Goal: Task Accomplishment & Management: Use online tool/utility

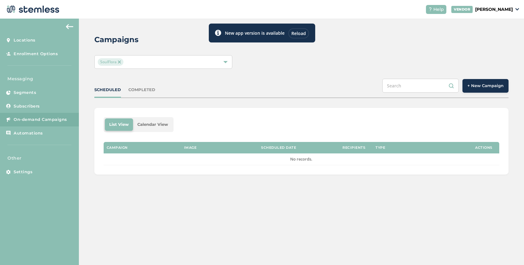
click at [298, 36] on div "Reload" at bounding box center [298, 33] width 21 height 10
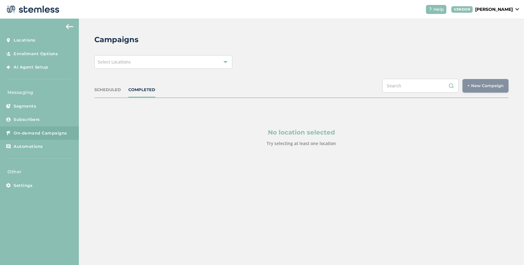
click at [129, 62] on span "Select Locations" at bounding box center [114, 62] width 33 height 6
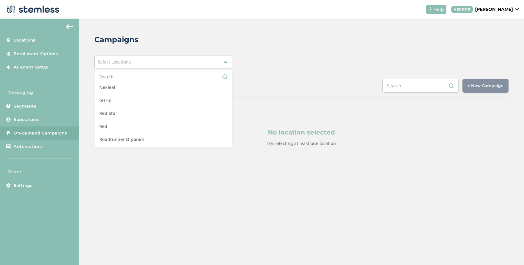
scroll to position [459, 0]
click at [133, 86] on li "Nexleaf" at bounding box center [163, 85] width 137 height 13
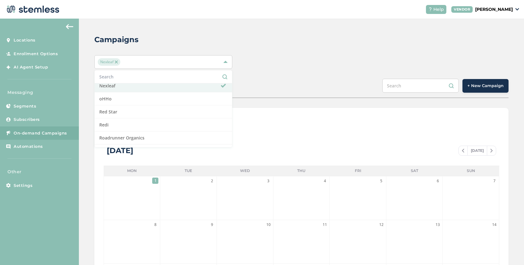
click at [282, 119] on div "List View Calendar View" at bounding box center [302, 124] width 396 height 15
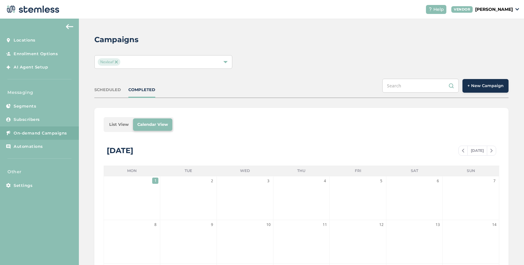
click at [487, 88] on span "+ New Campaign" at bounding box center [486, 86] width 36 height 6
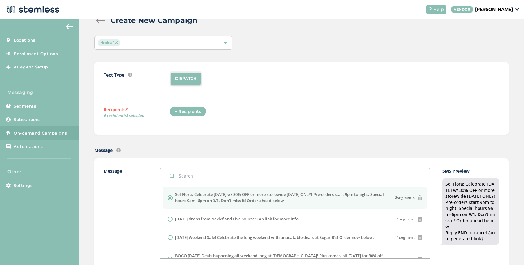
scroll to position [15, 0]
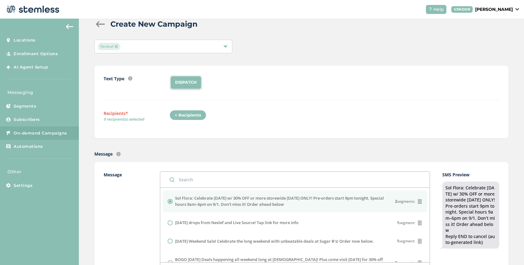
click at [99, 23] on div at bounding box center [100, 24] width 12 height 6
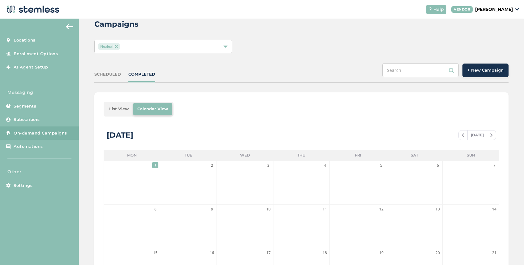
click at [118, 110] on li "List View" at bounding box center [119, 109] width 28 height 12
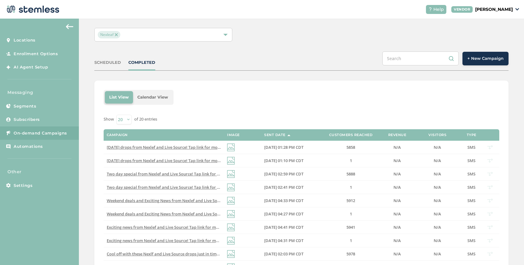
scroll to position [30, 0]
